Goal: Information Seeking & Learning: Learn about a topic

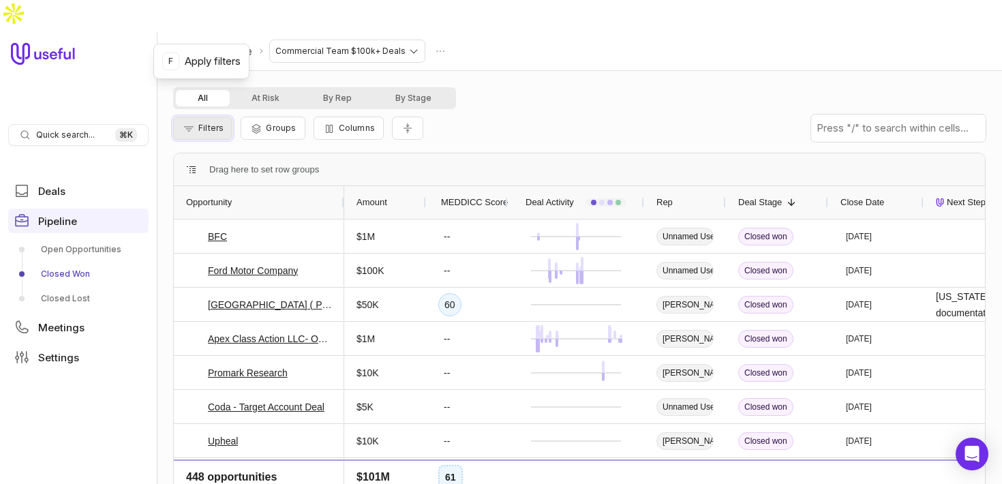
click at [214, 123] on span "Filters" at bounding box center [210, 128] width 25 height 10
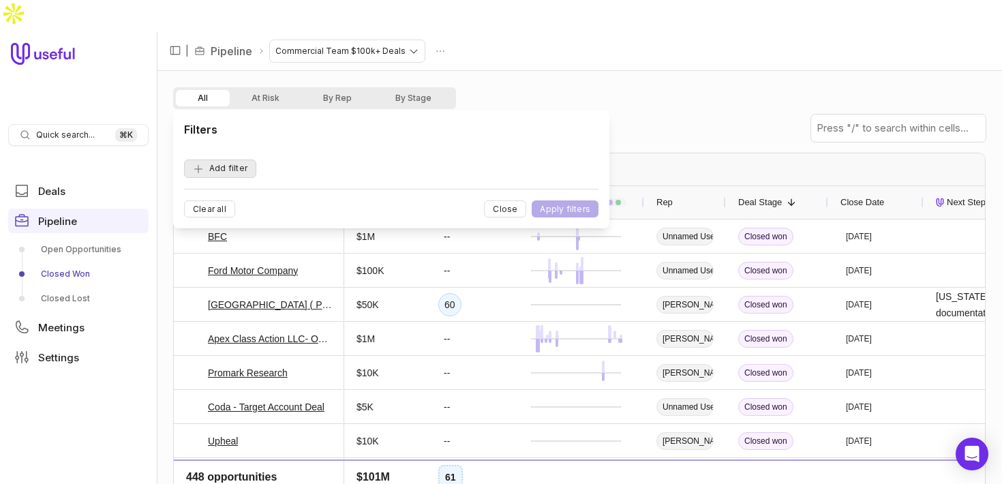
click at [223, 164] on button "Add filter" at bounding box center [220, 168] width 72 height 18
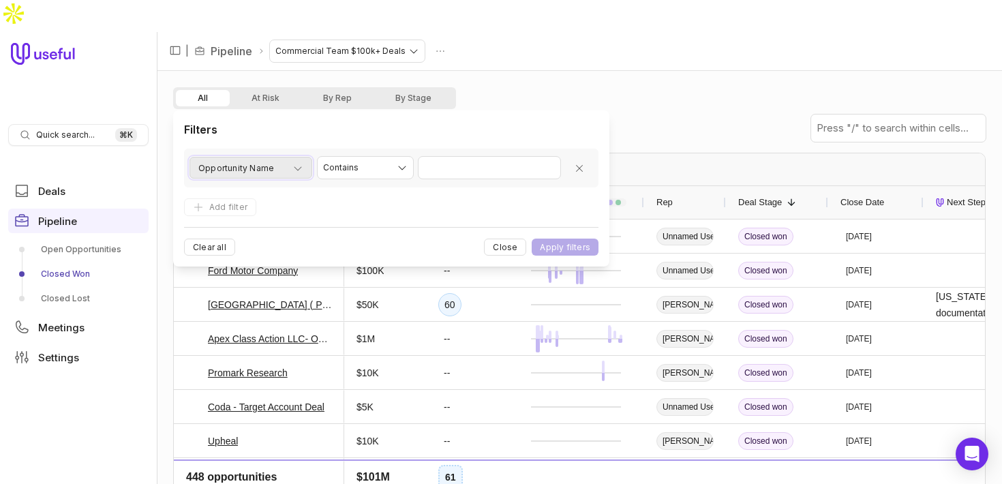
click at [266, 173] on span "Opportunity Name" at bounding box center [236, 168] width 76 height 16
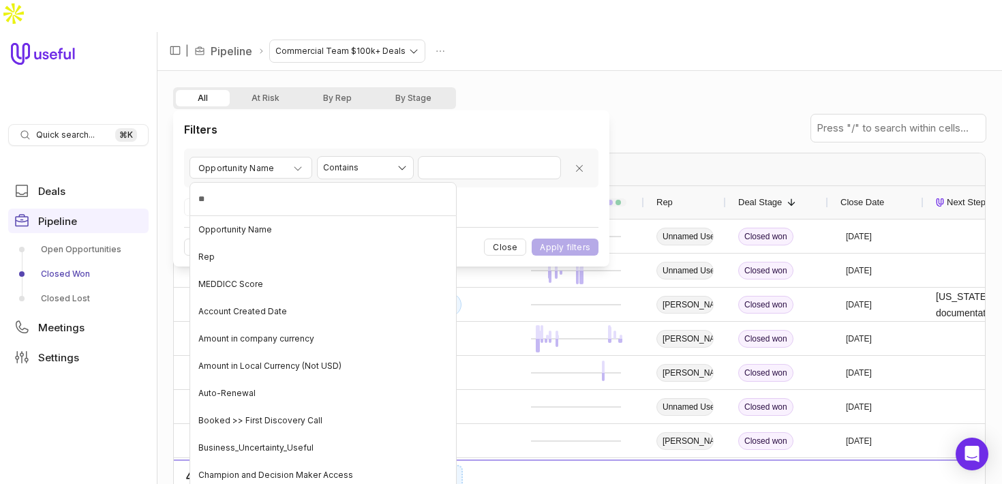
type input "***"
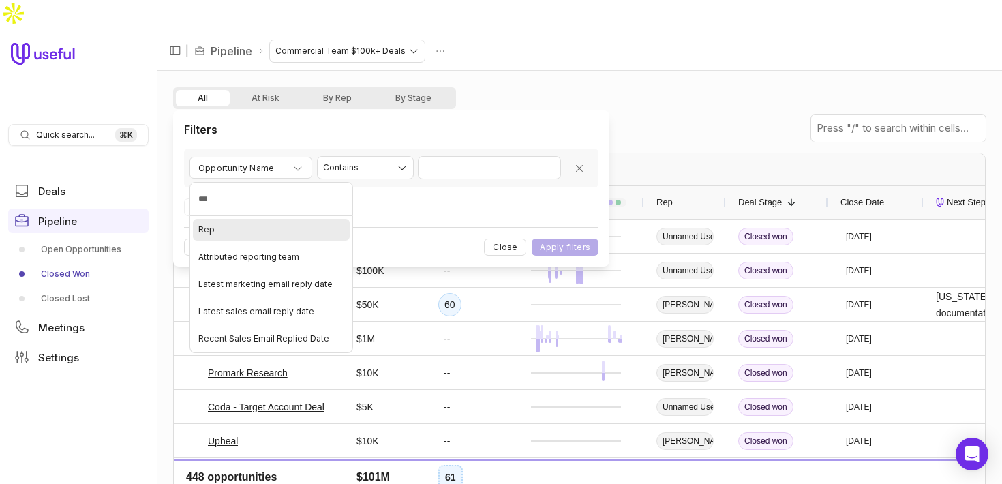
click at [255, 226] on div "Rep" at bounding box center [271, 230] width 157 height 22
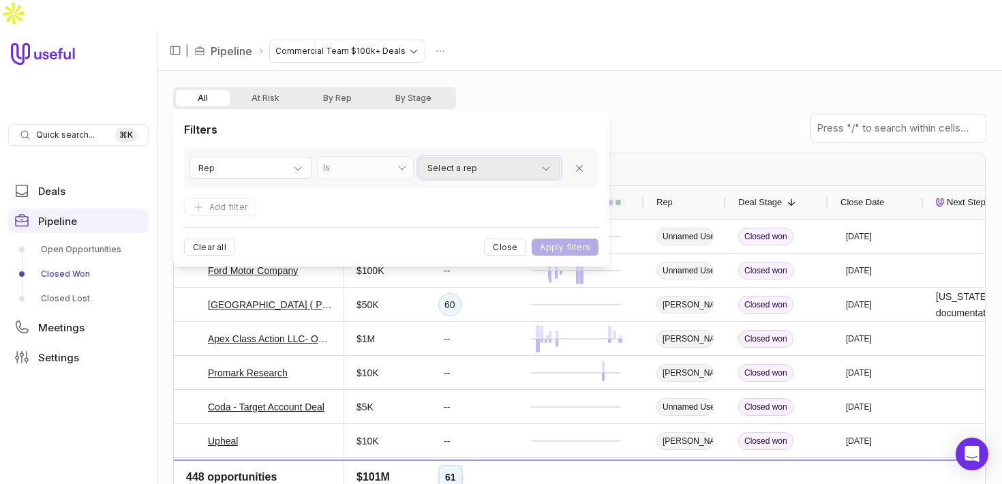
click at [442, 169] on span "Select a rep" at bounding box center [452, 168] width 50 height 16
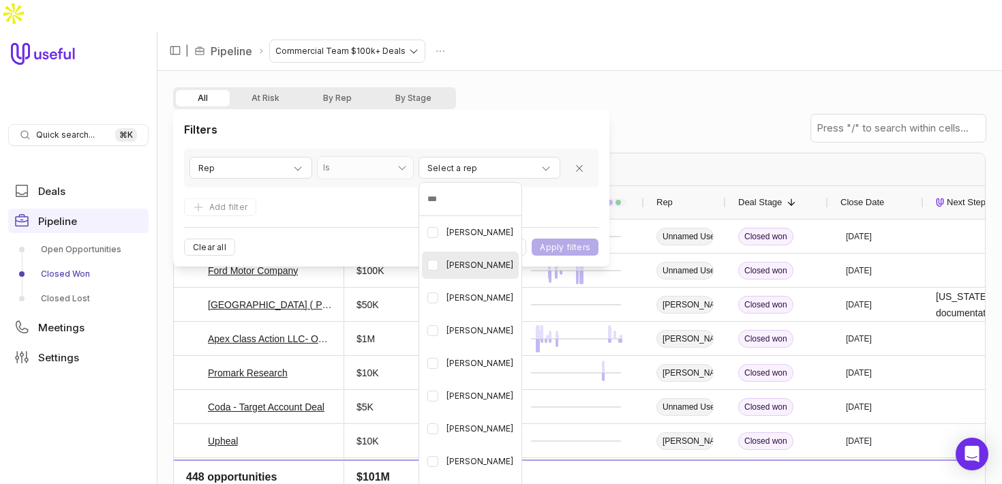
click at [465, 271] on span "[PERSON_NAME]" at bounding box center [479, 265] width 67 height 16
click at [353, 198] on html "Quick search... ⌘ K Deals Pipeline Open Opportunities Closed Won Closed Lost Me…" at bounding box center [501, 242] width 1002 height 484
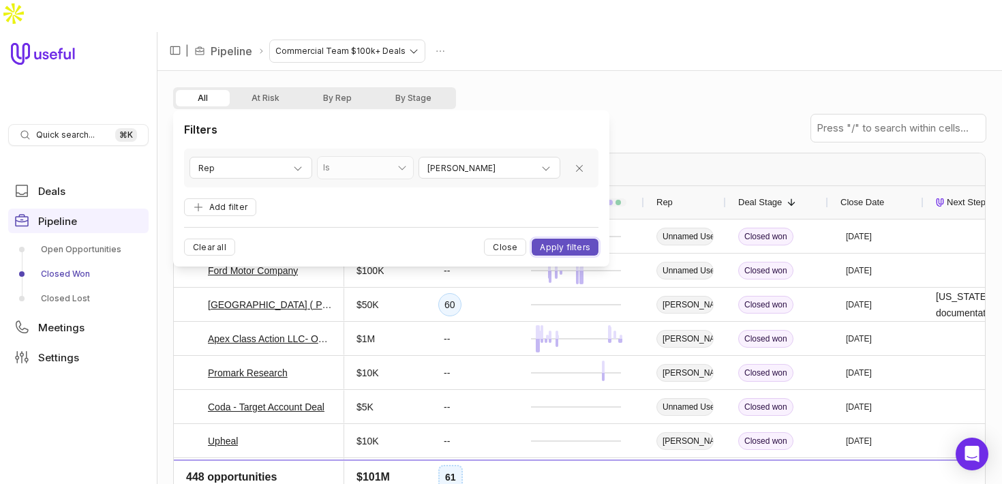
click at [561, 245] on button "Apply filters" at bounding box center [564, 246] width 67 height 17
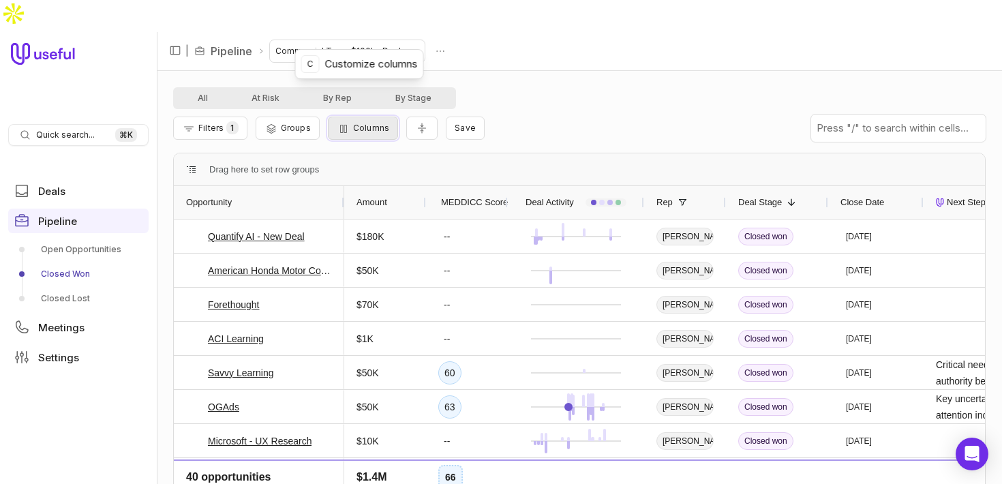
click at [365, 123] on span "Columns" at bounding box center [371, 128] width 36 height 10
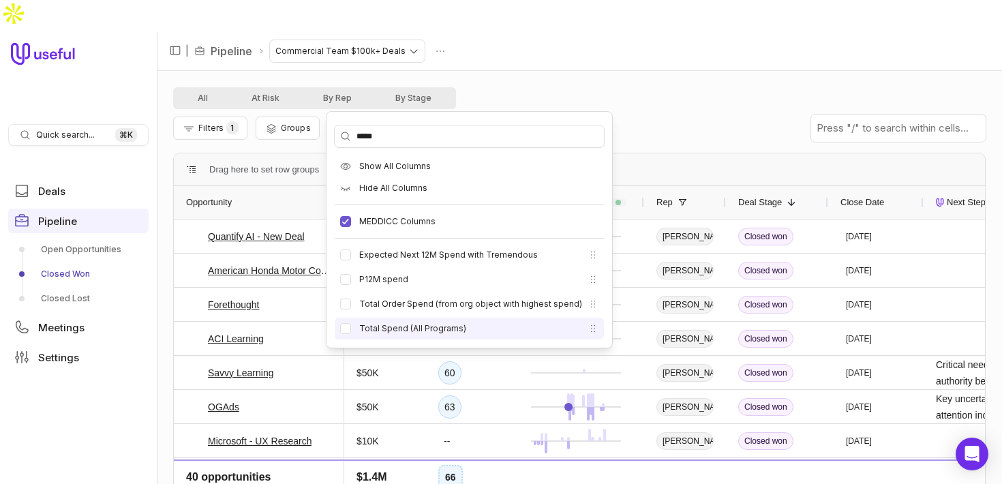
type input "*****"
click at [417, 328] on label "Total Spend (All Programs)" at bounding box center [412, 328] width 107 height 11
click at [351, 328] on button "Total Spend (All Programs)" at bounding box center [345, 328] width 11 height 11
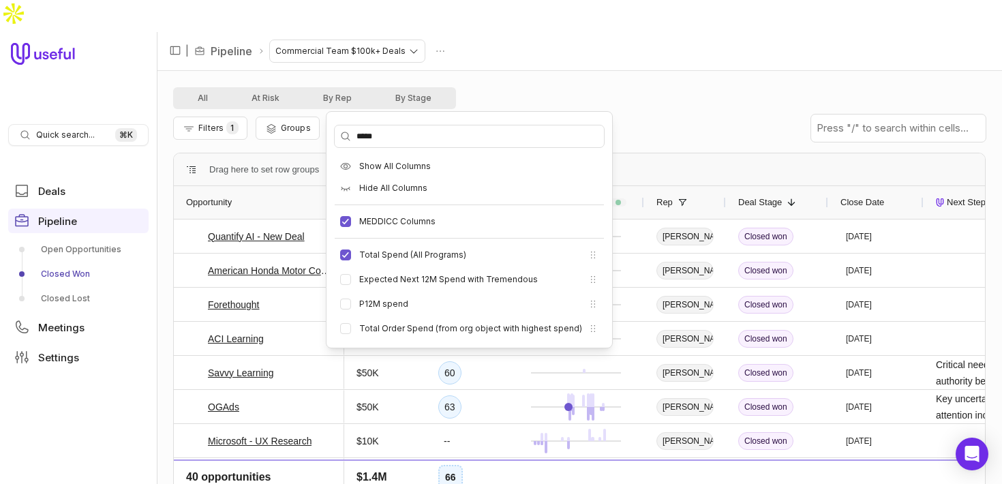
click at [668, 87] on div "All At Risk By Rep By Stage" at bounding box center [579, 98] width 812 height 22
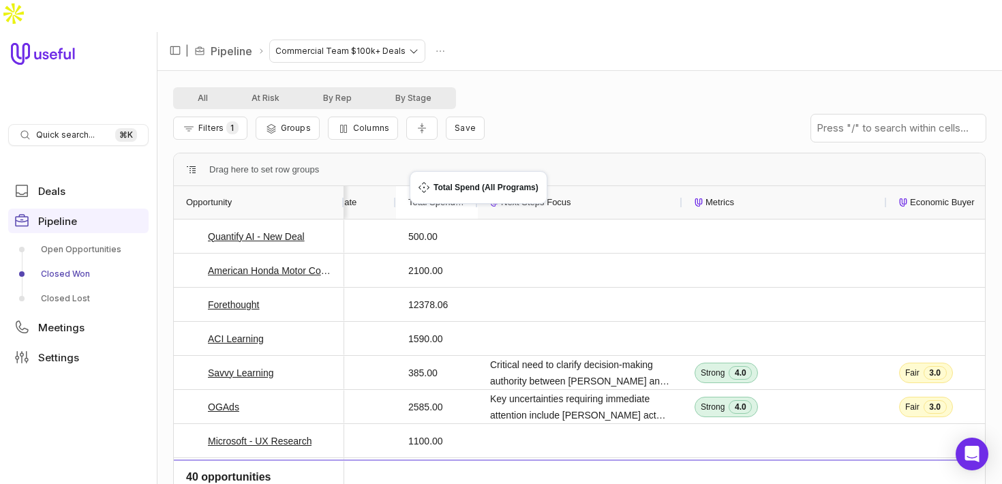
drag, startPoint x: 648, startPoint y: 170, endPoint x: 416, endPoint y: 179, distance: 231.8
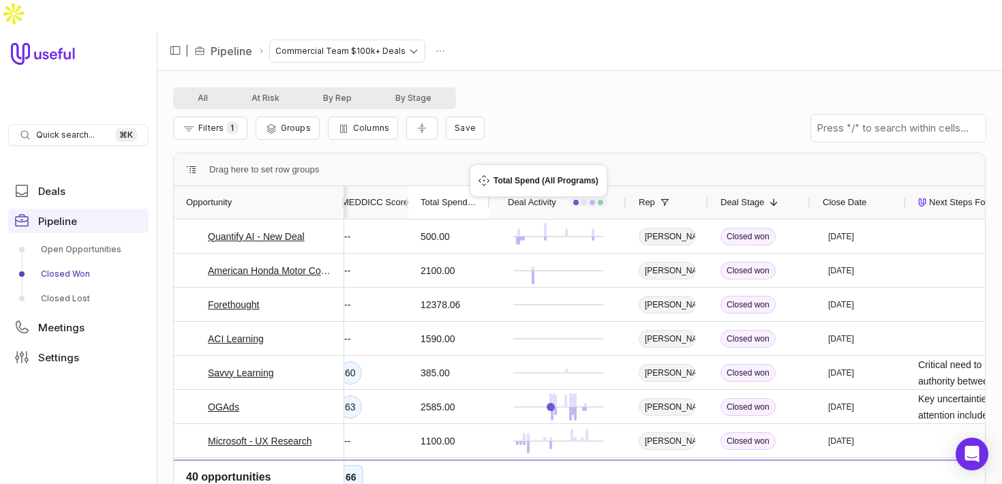
drag, startPoint x: 854, startPoint y: 169, endPoint x: 476, endPoint y: 172, distance: 378.2
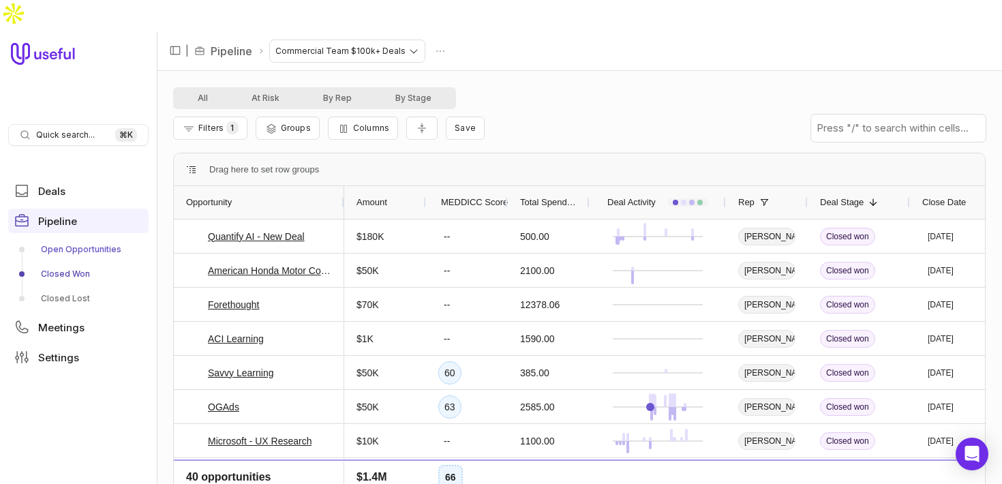
click at [75, 238] on link "Open Opportunities" at bounding box center [78, 249] width 140 height 22
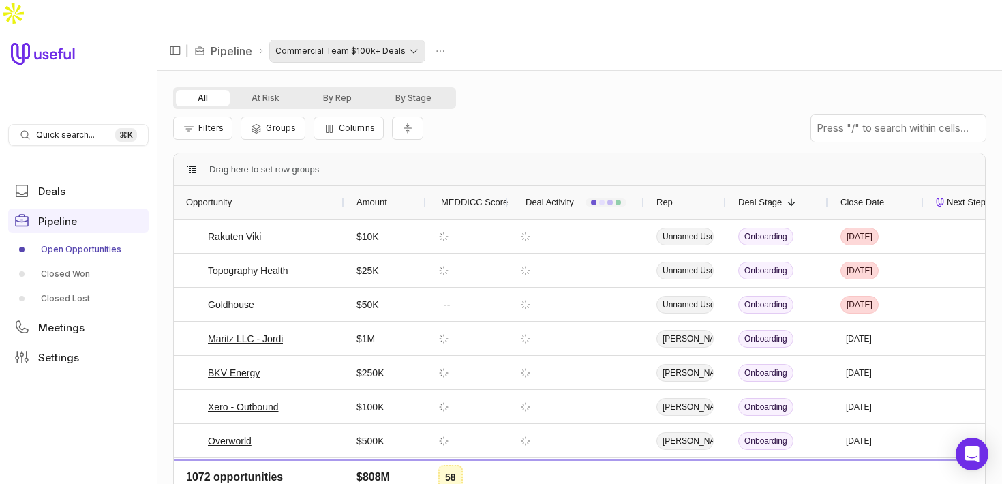
click at [312, 16] on html "Quick search... ⌘ K Deals Pipeline Open Opportunities Closed Won Closed Lost Me…" at bounding box center [501, 242] width 1002 height 484
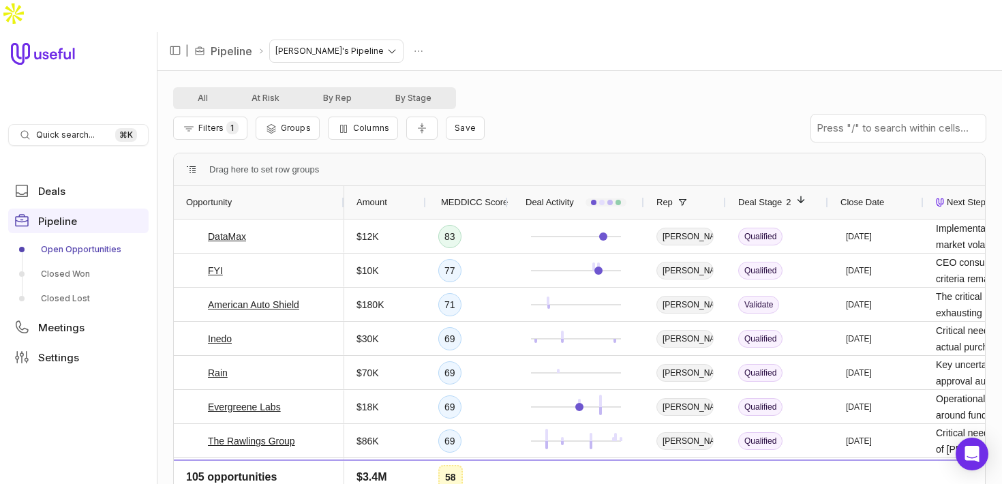
click at [387, 194] on span "Amount" at bounding box center [371, 202] width 31 height 16
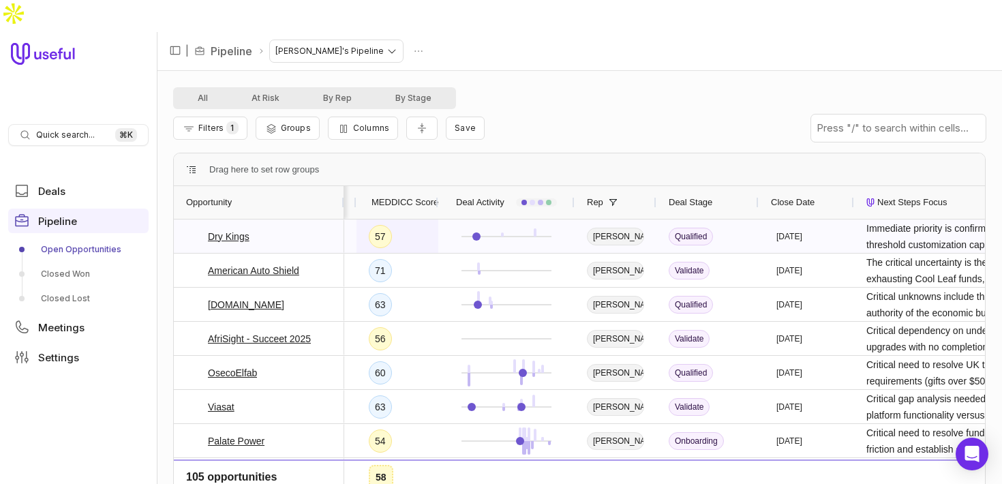
scroll to position [0, 99]
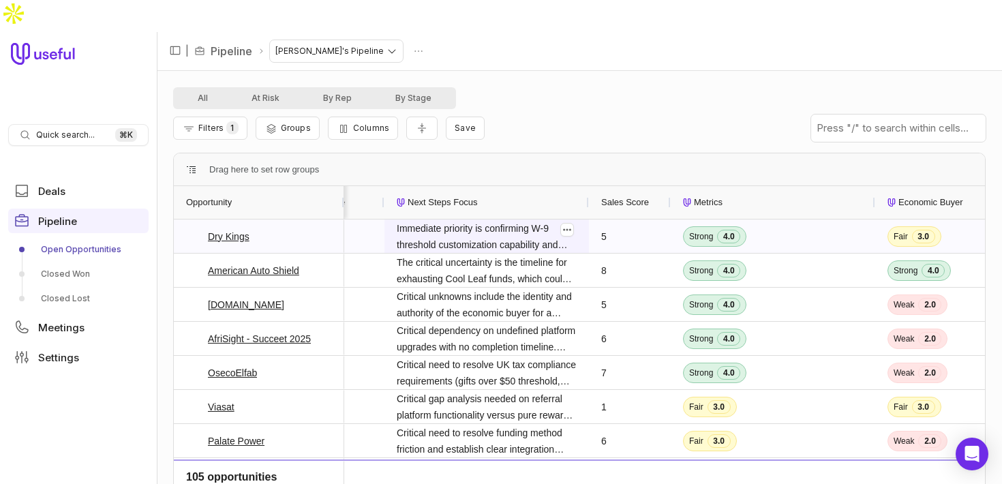
click at [503, 220] on span "Immediate priority is confirming W-9 threshold customization capability and imp…" at bounding box center [487, 236] width 180 height 33
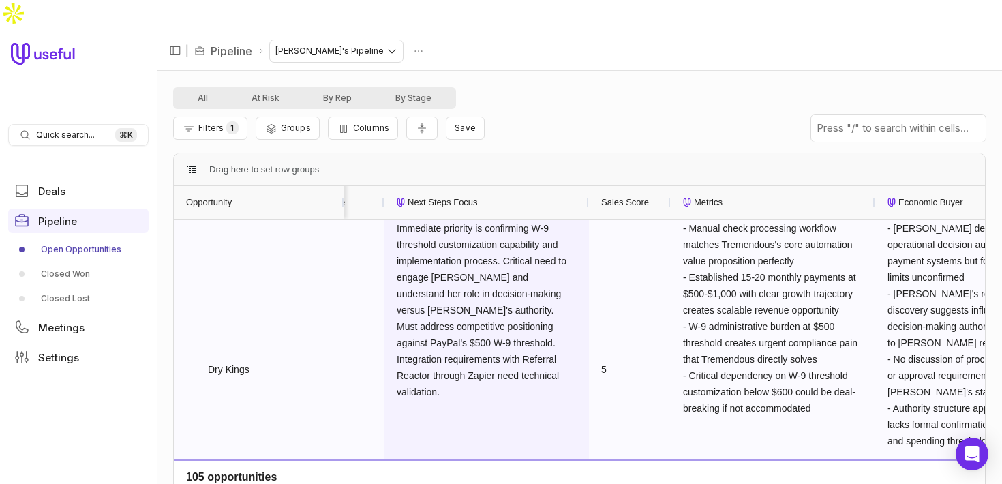
click at [536, 275] on span "Immediate priority is confirming W-9 threshold customization capability and imp…" at bounding box center [487, 310] width 180 height 180
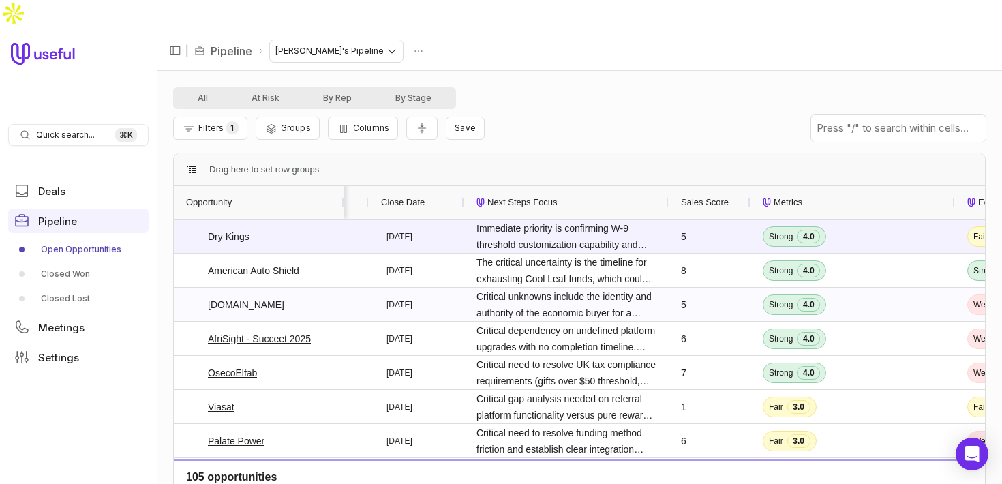
scroll to position [0, 351]
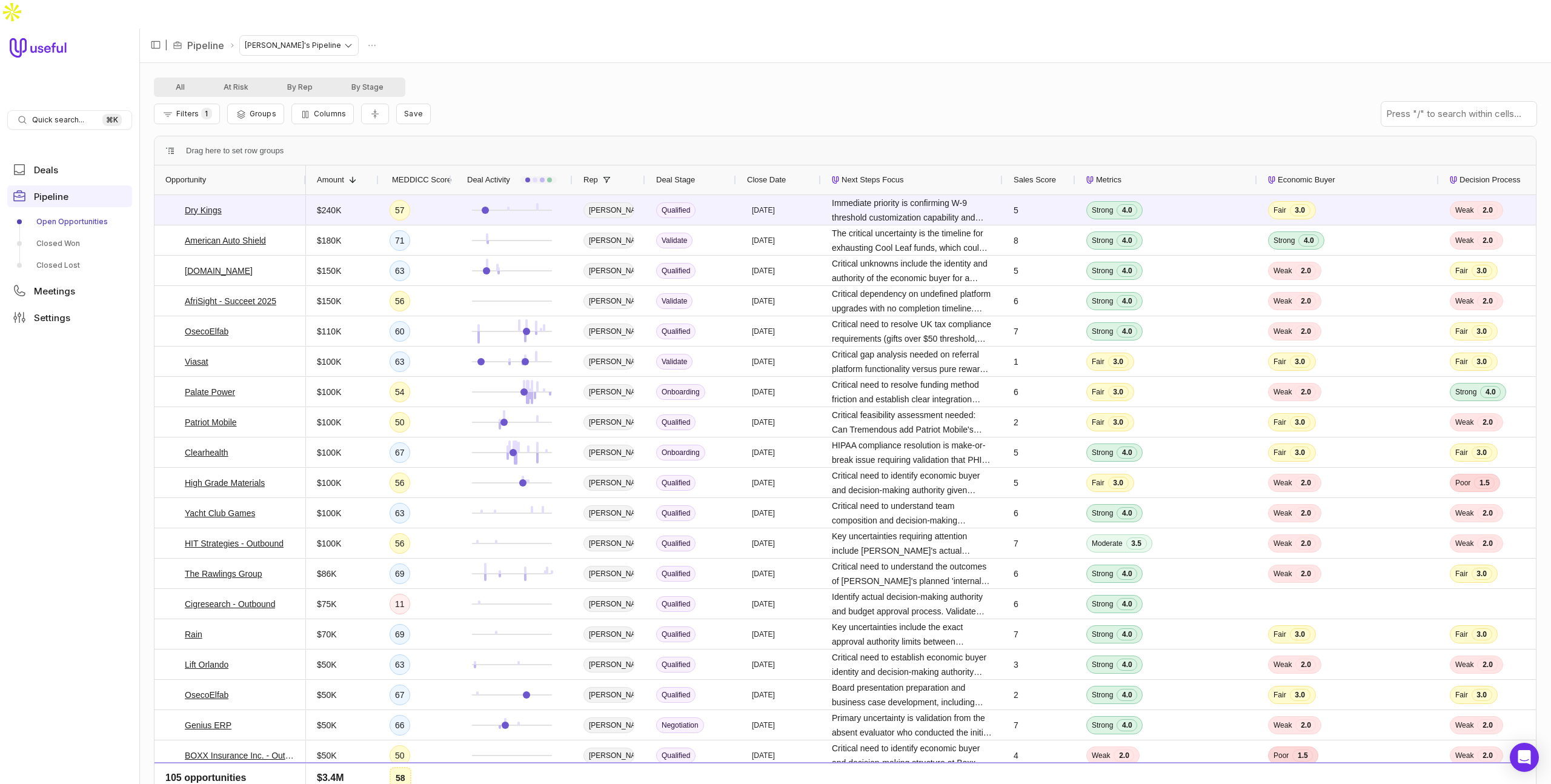
click at [890, 63] on div "All At Risk By Rep By Stage Filters 1 Groups Columns Save - Champion identity f…" at bounding box center [846, 437] width 1412 height 749
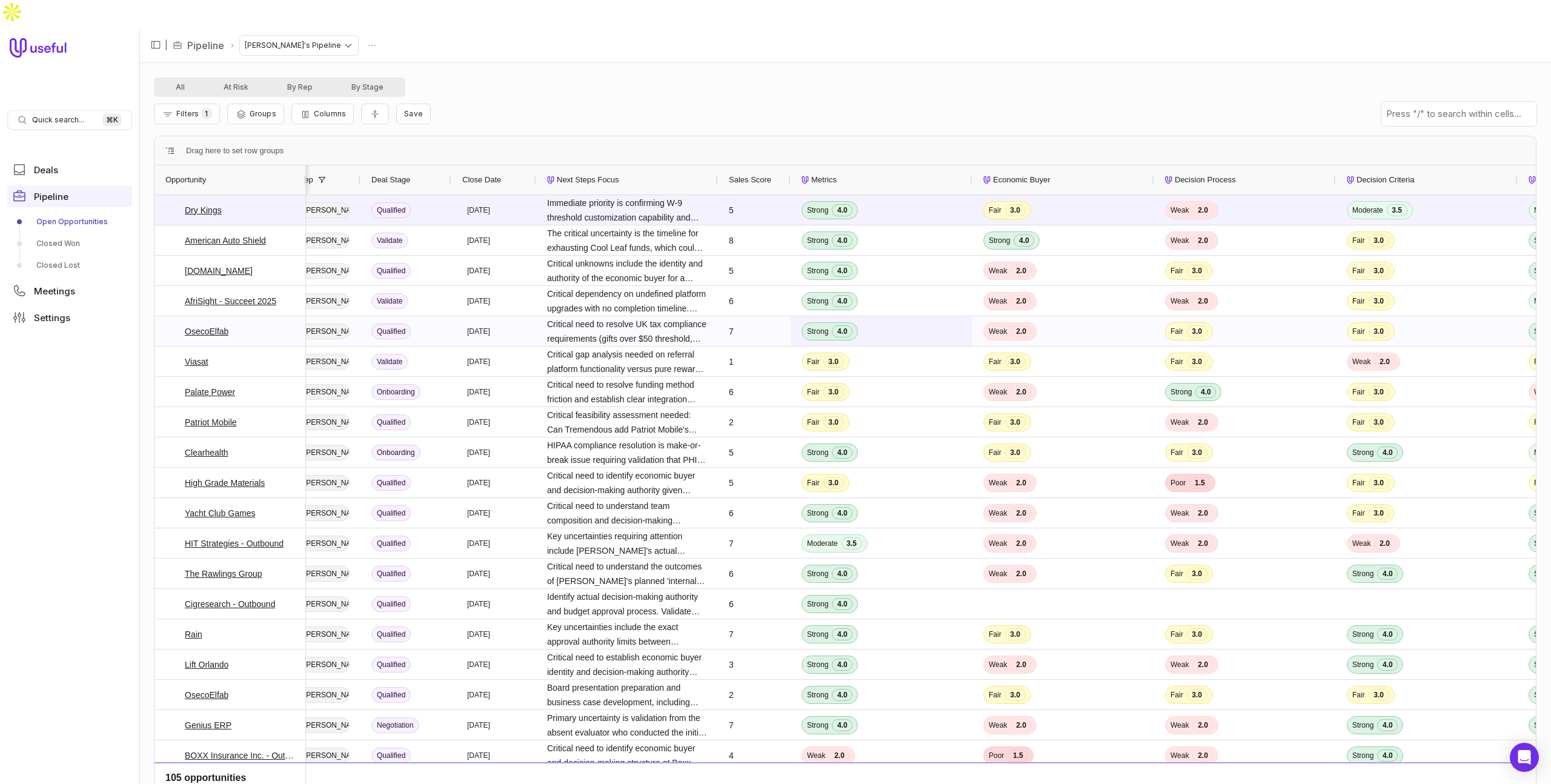
scroll to position [0, 285]
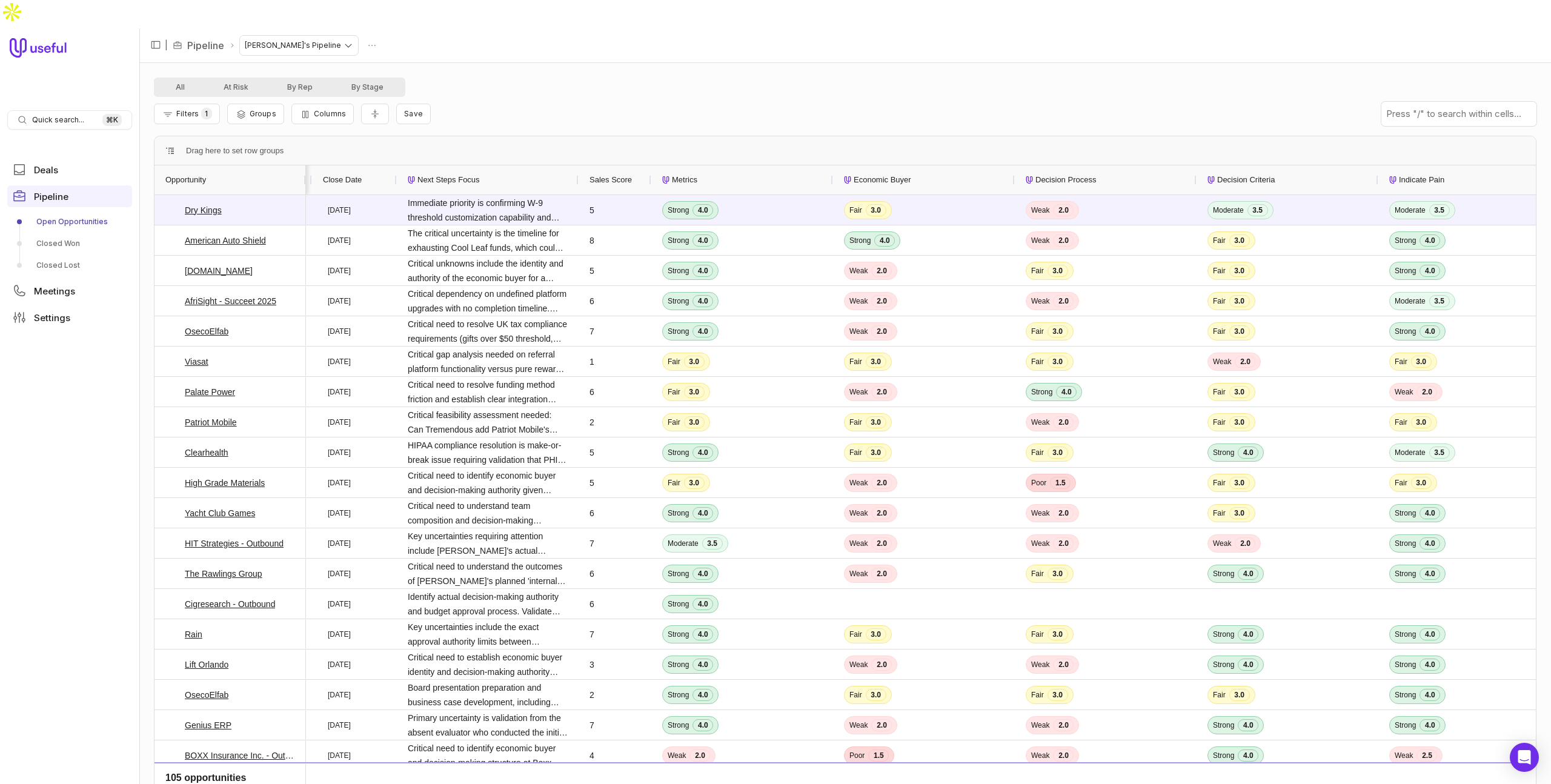
click at [890, 97] on div "Filters 1 Groups Columns Save" at bounding box center [845, 114] width 1383 height 34
